Goal: Task Accomplishment & Management: Manage account settings

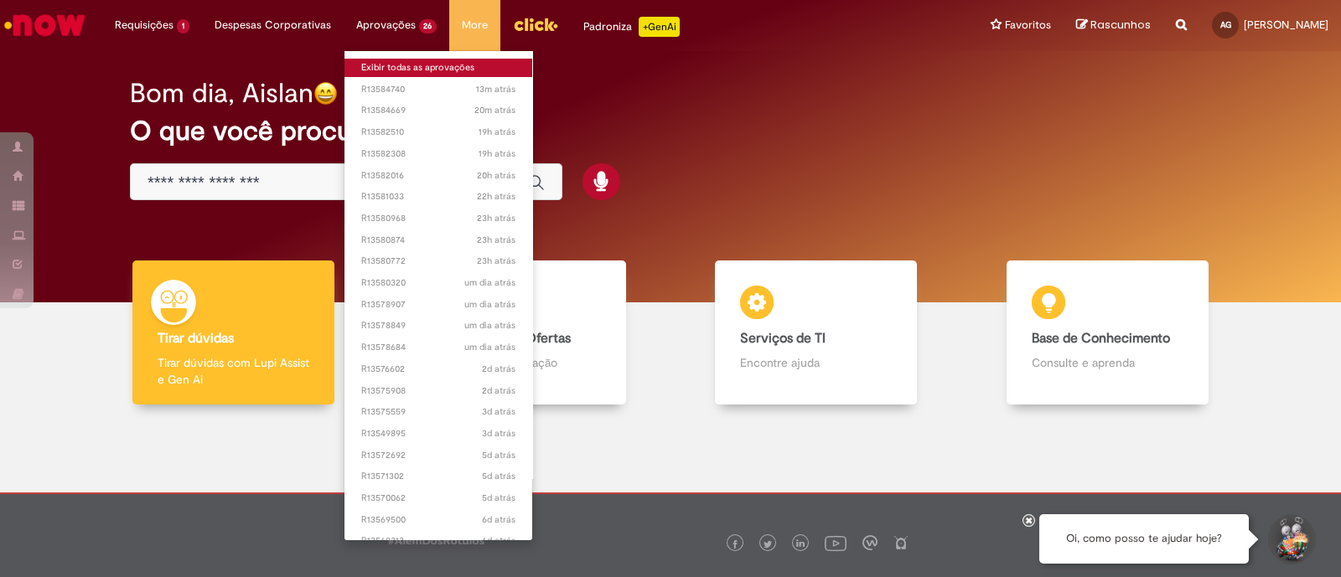
click at [397, 64] on link "Exibir todas as aprovações" at bounding box center [438, 68] width 189 height 18
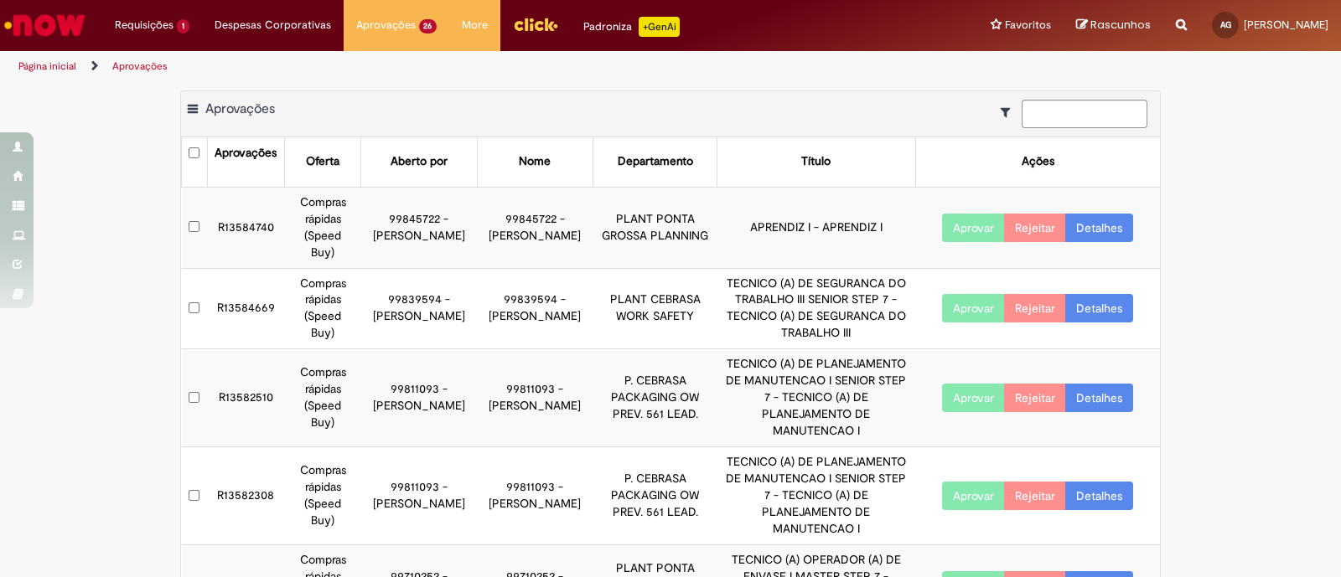
click at [964, 294] on button "Aprovar" at bounding box center [973, 308] width 63 height 28
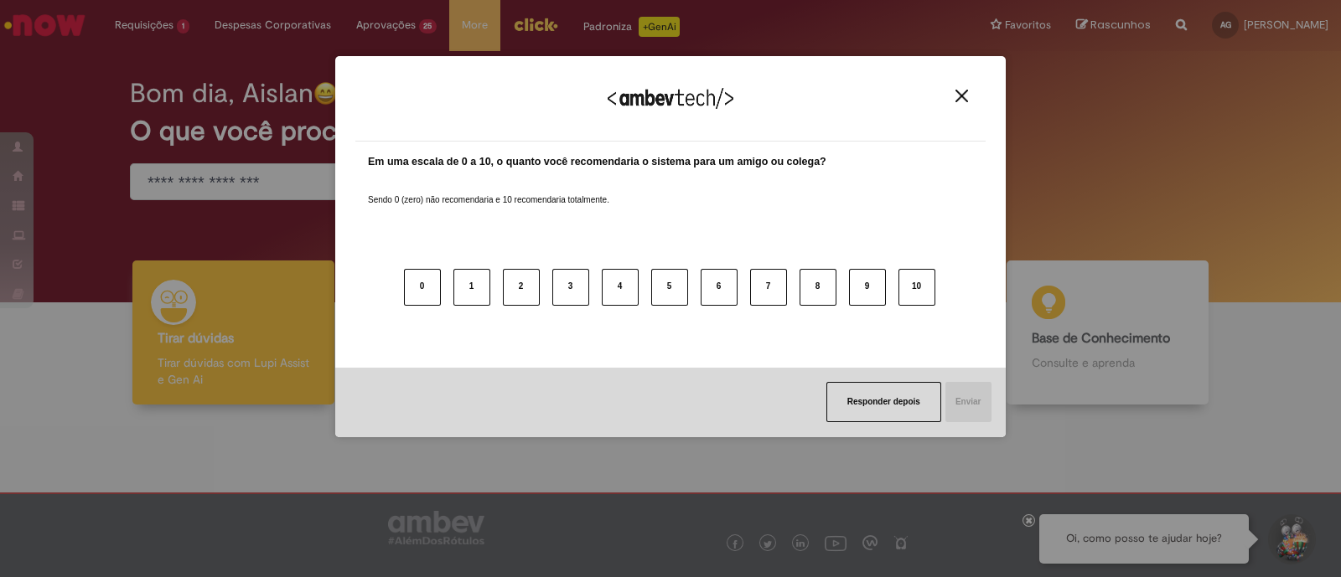
click at [960, 93] on img "Close" at bounding box center [961, 96] width 13 height 13
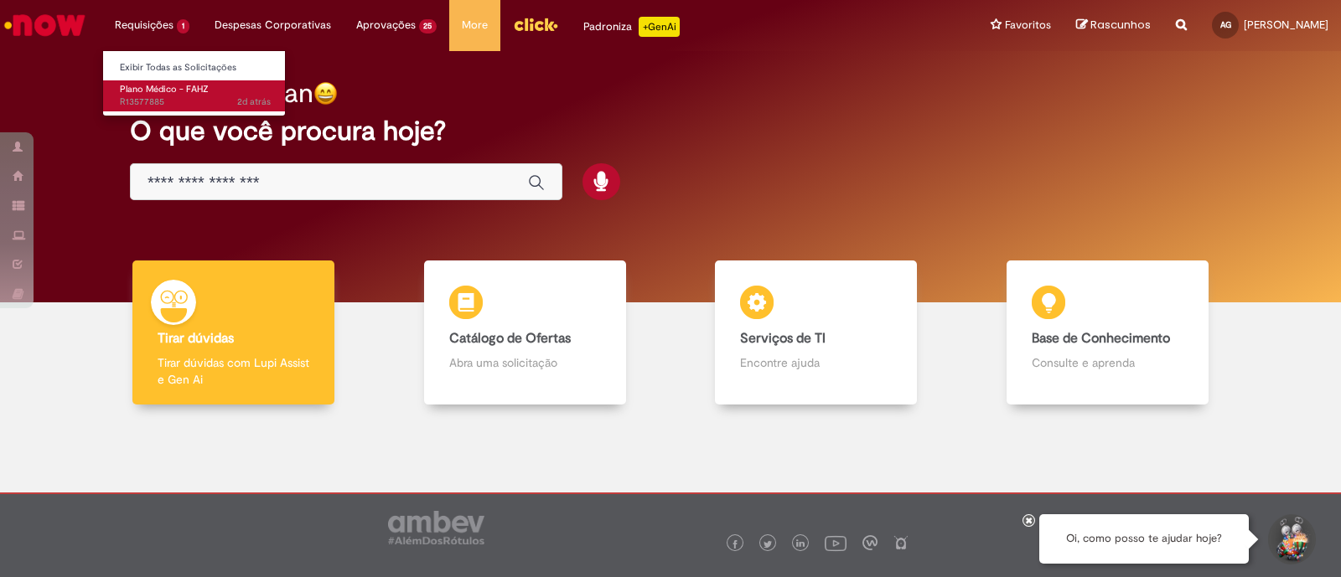
click at [168, 85] on span "Plano Médico - FAHZ" at bounding box center [164, 89] width 89 height 13
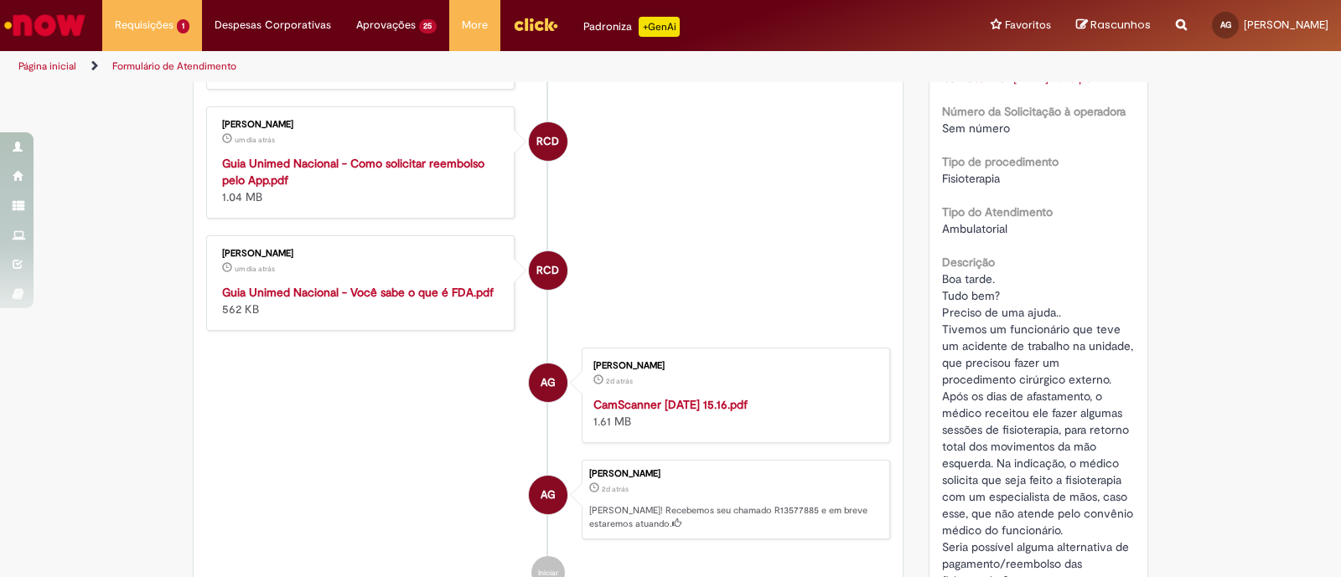
scroll to position [837, 0]
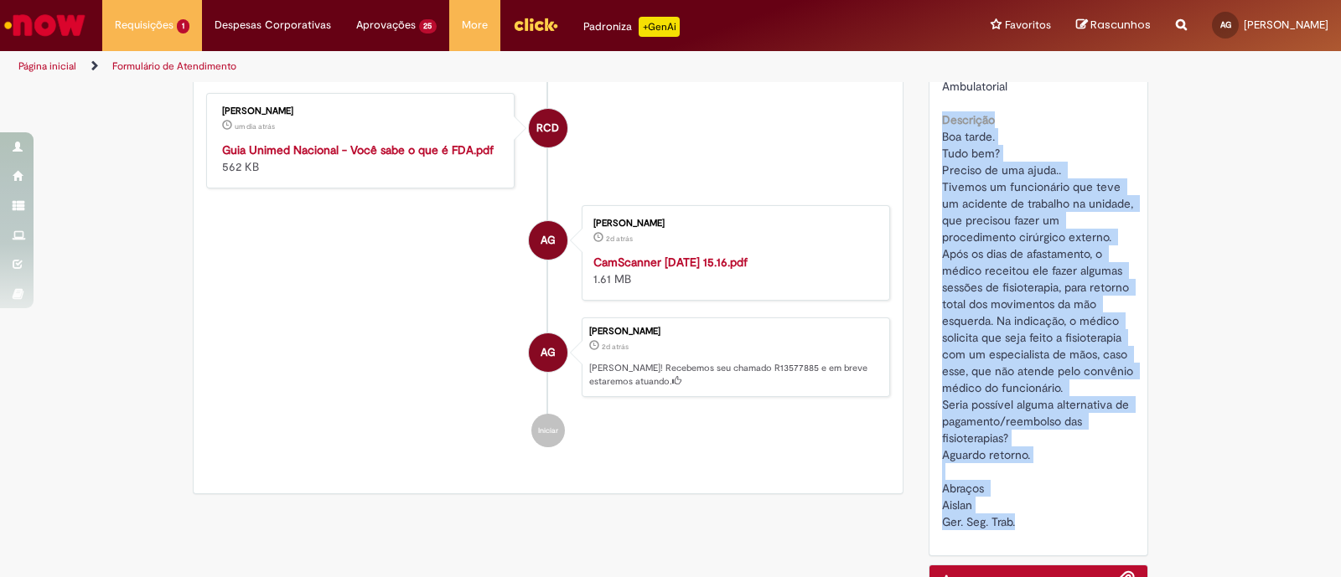
drag, startPoint x: 933, startPoint y: 116, endPoint x: 1064, endPoint y: 523, distance: 427.1
click at [1064, 523] on div "Descrição Boa tarde. Tudo bem? Preciso de uma ajuda.. Tivemos um funcionário qu…" at bounding box center [1039, 318] width 194 height 423
click at [1245, 411] on div "Verificar Código de Barras Aguardando Aprovação Aguardando atendimento Em Atend…" at bounding box center [670, 52] width 1341 height 1611
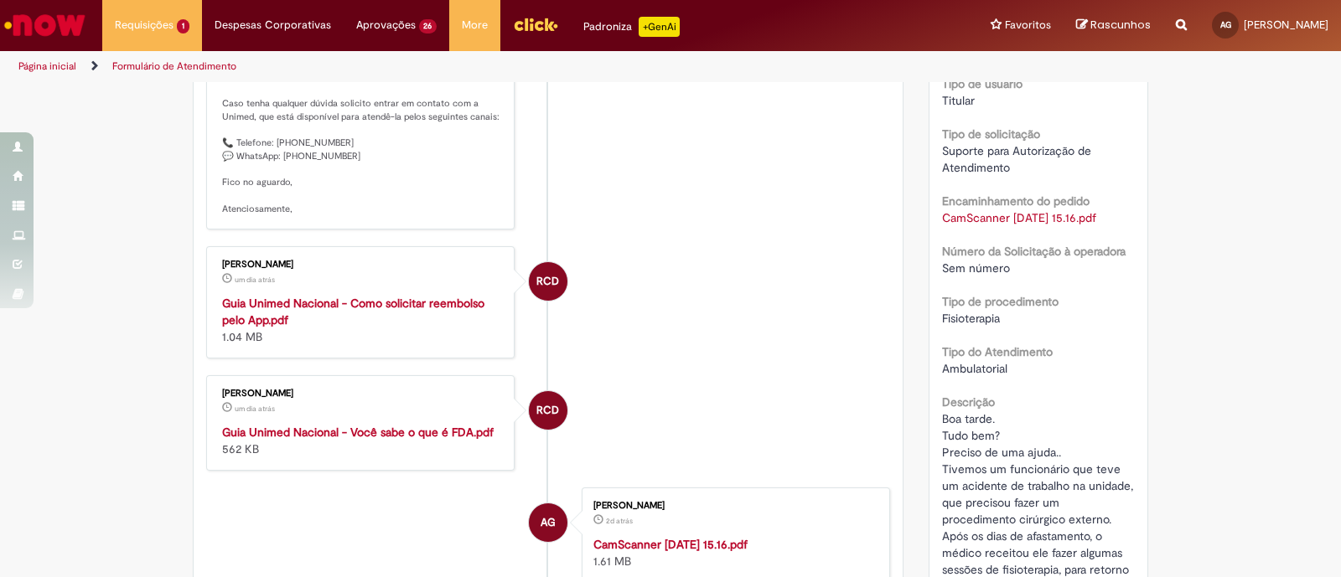
scroll to position [659, 0]
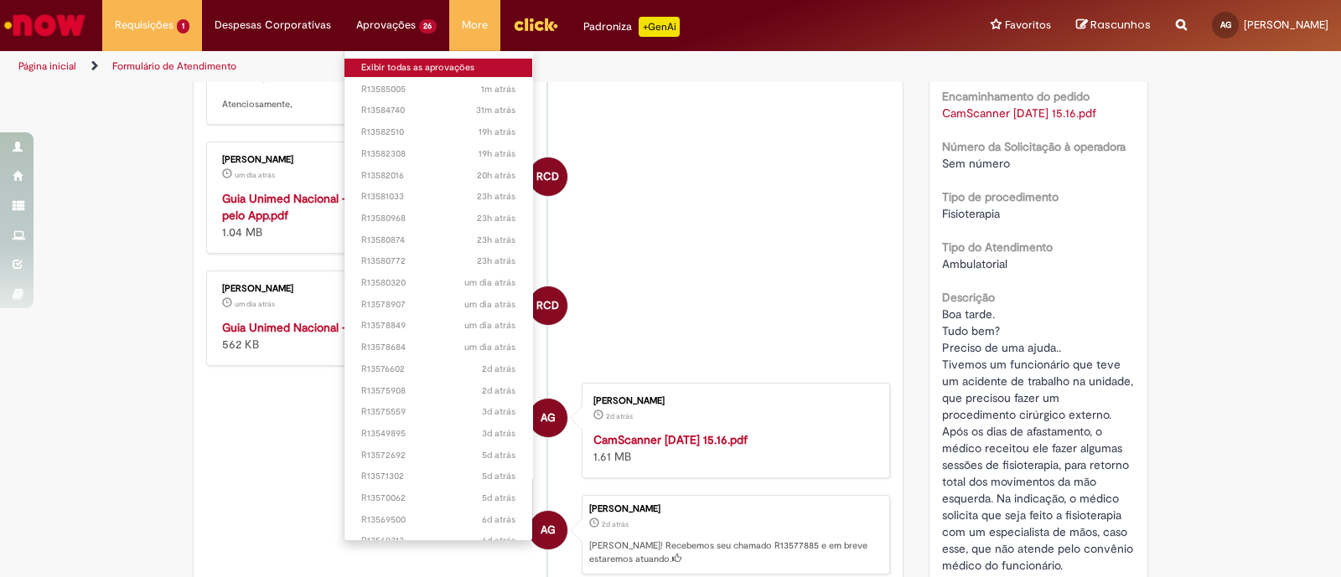
click at [390, 64] on link "Exibir todas as aprovações" at bounding box center [438, 68] width 189 height 18
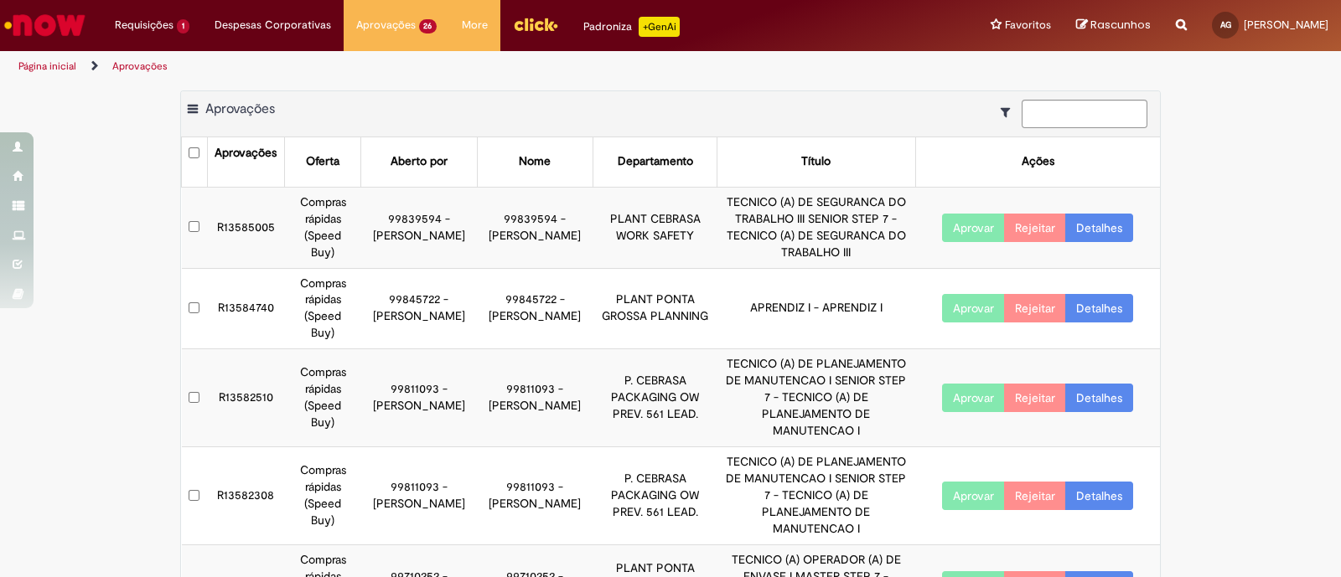
click at [956, 234] on button "Aprovar" at bounding box center [973, 228] width 63 height 28
